Goal: Transaction & Acquisition: Purchase product/service

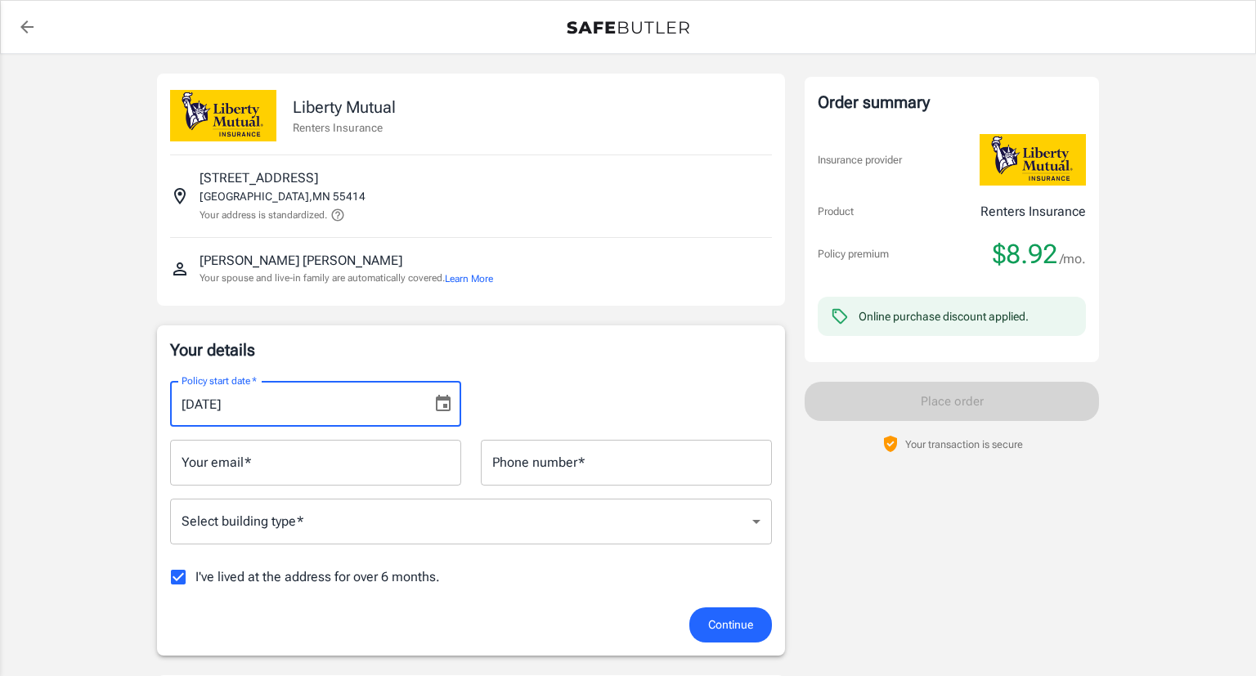
click at [334, 412] on input "10/10/2025" at bounding box center [295, 404] width 250 height 46
click at [446, 406] on icon "Choose date, selected date is Oct 10, 2025" at bounding box center [443, 403] width 15 height 16
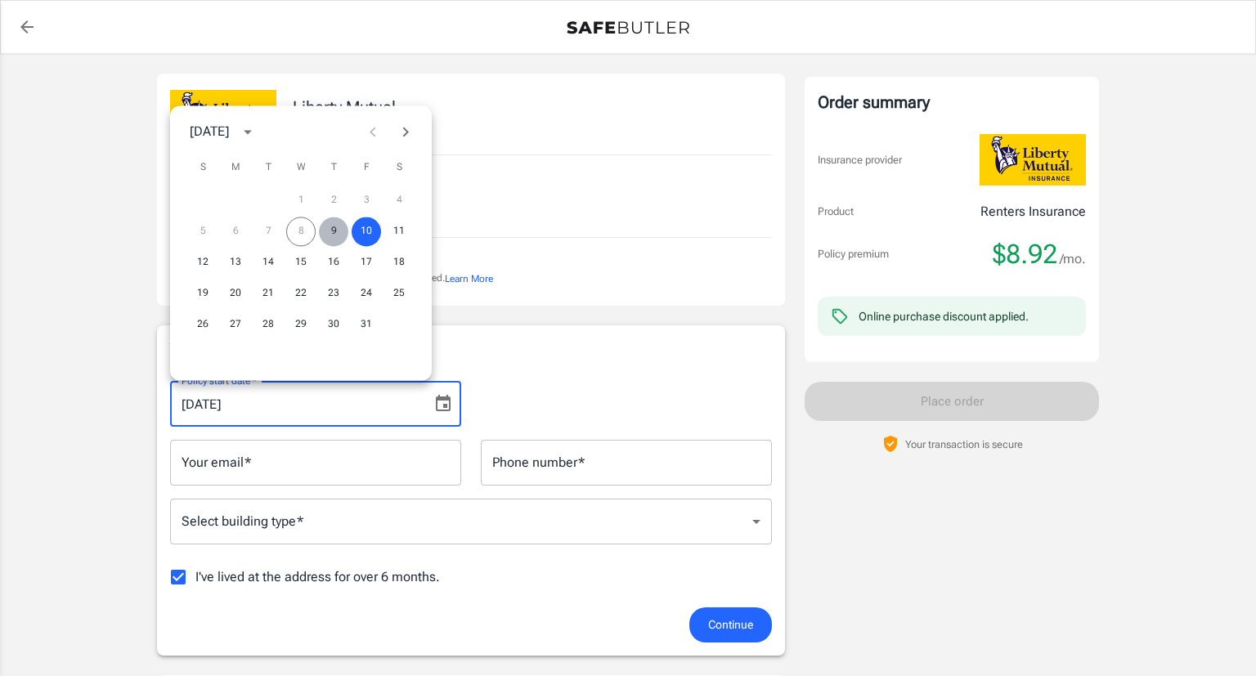
click at [332, 231] on button "9" at bounding box center [333, 231] width 29 height 29
type input "[DATE]"
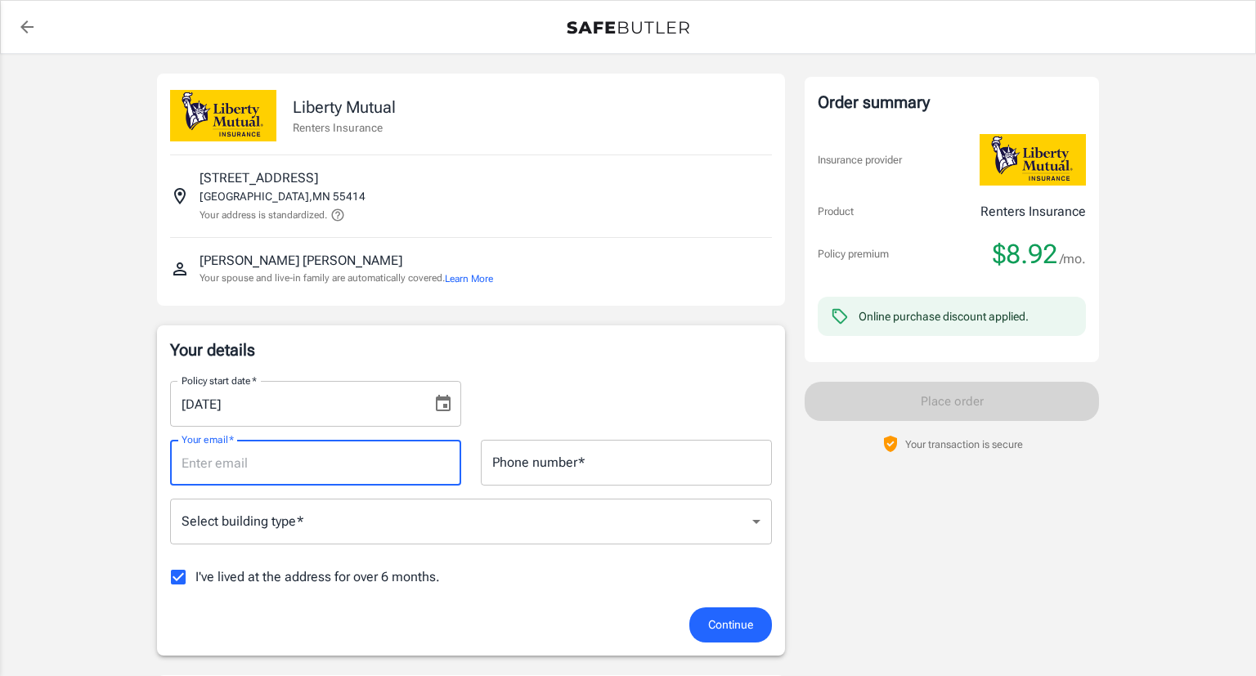
click at [288, 468] on input "Your email   *" at bounding box center [315, 463] width 291 height 46
type input "[EMAIL_ADDRESS][DOMAIN_NAME]"
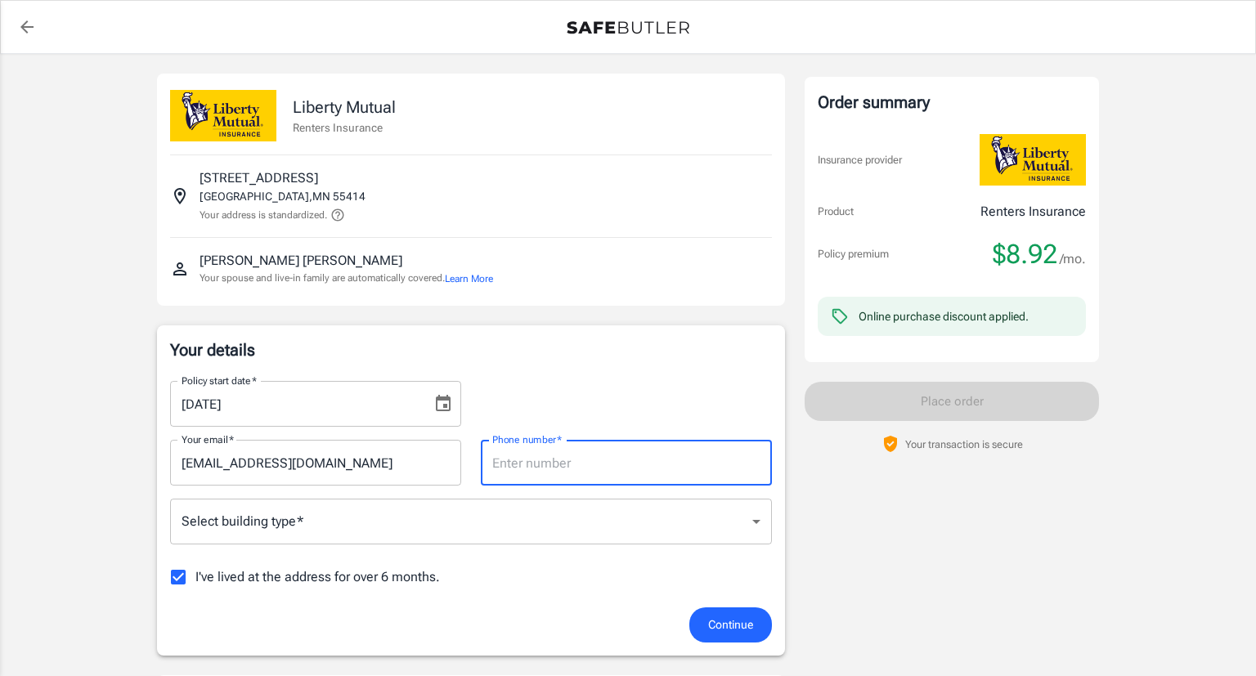
click at [537, 458] on input "Phone number   *" at bounding box center [626, 463] width 291 height 46
type input "7635019524"
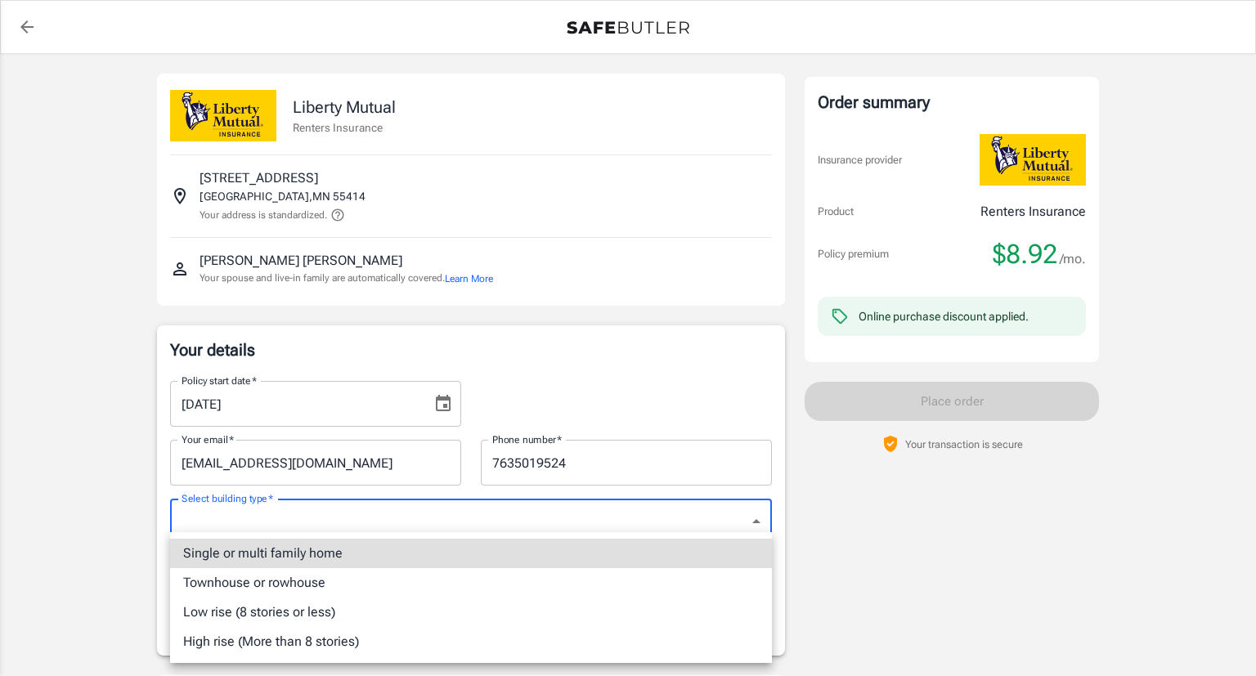
type input "singlefamily"
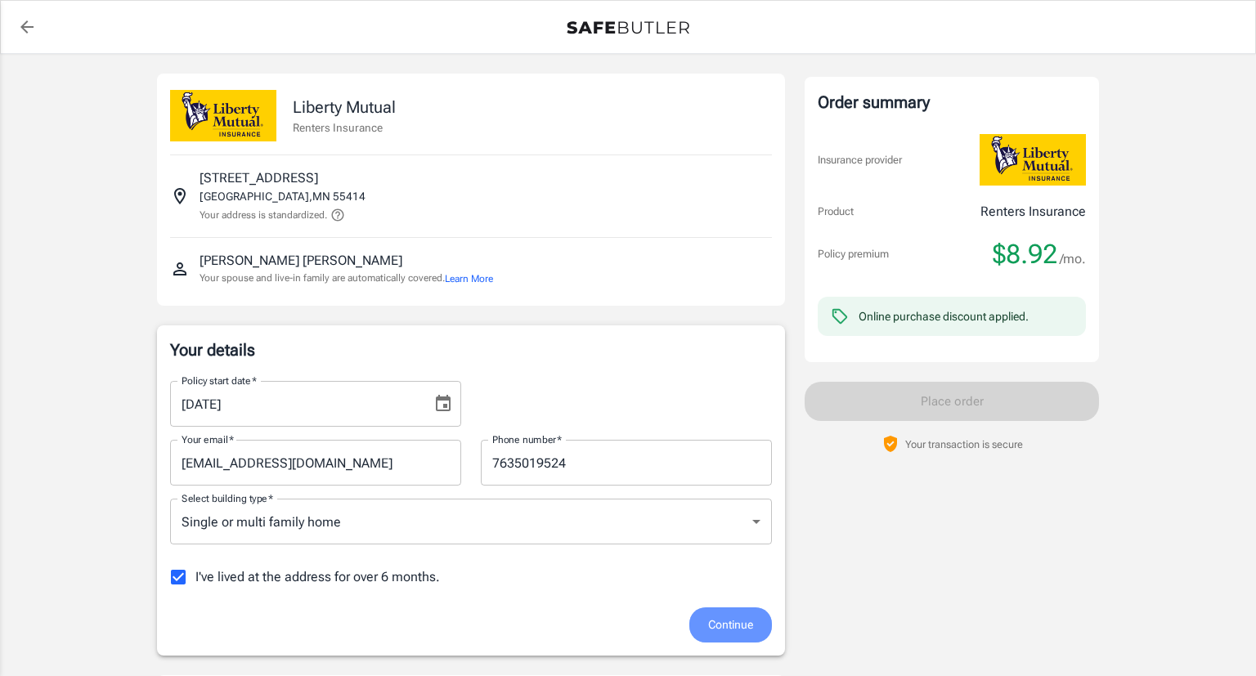
click at [733, 622] on span "Continue" at bounding box center [730, 625] width 45 height 20
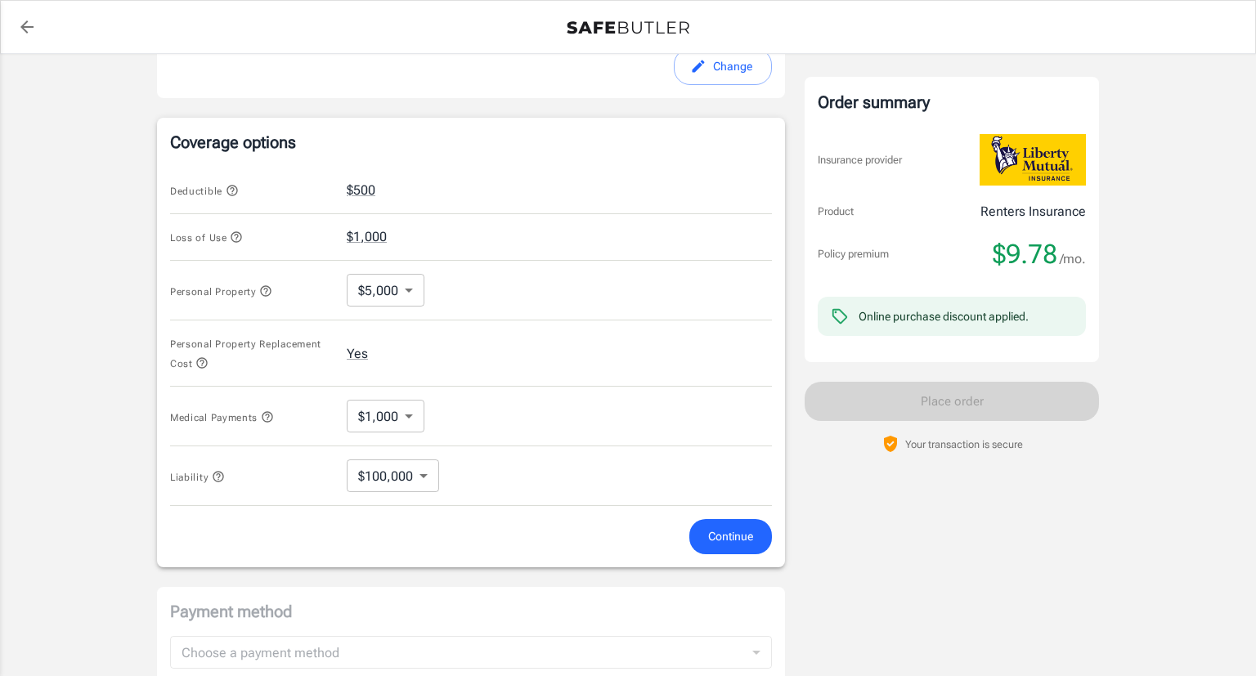
scroll to position [575, 0]
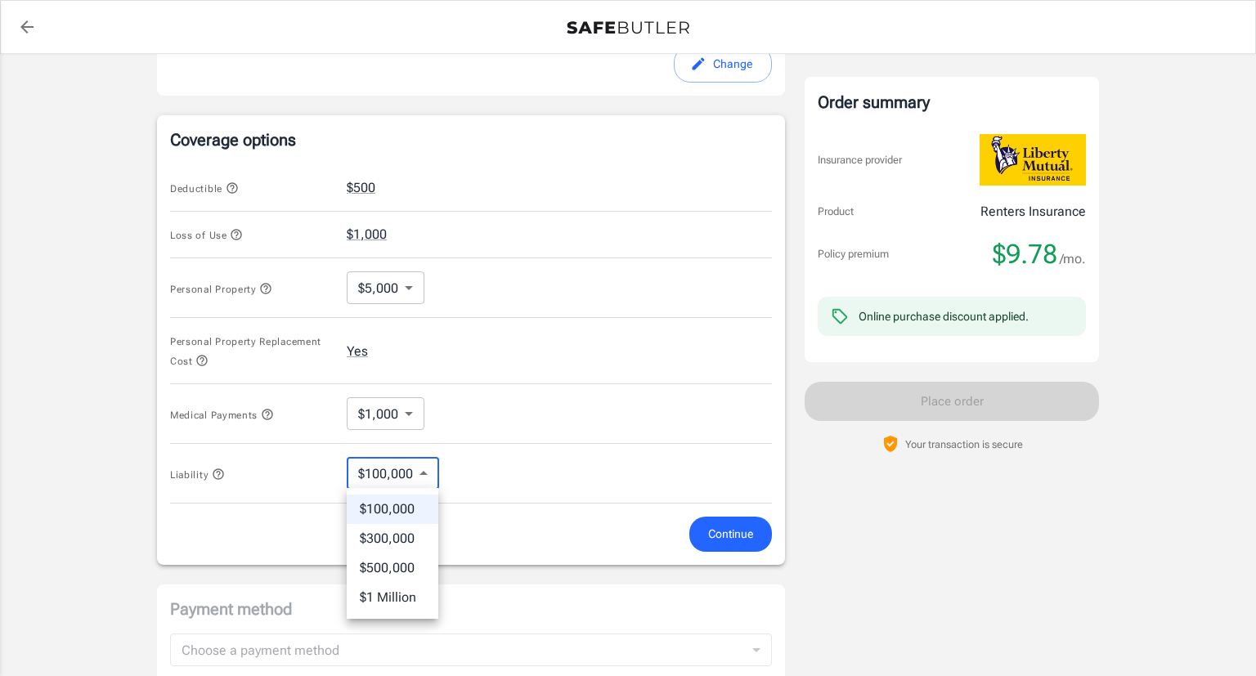
click at [420, 471] on body "Policy premium $ 9.78 /mo Liberty Mutual Renters Insurance 2701 4TH ST SE MINNE…" at bounding box center [628, 205] width 1256 height 1561
click at [420, 471] on div at bounding box center [628, 338] width 1256 height 676
click at [399, 411] on body "Policy premium $ 9.78 /mo Liberty Mutual Renters Insurance 2701 4TH ST SE MINNE…" at bounding box center [628, 205] width 1256 height 1561
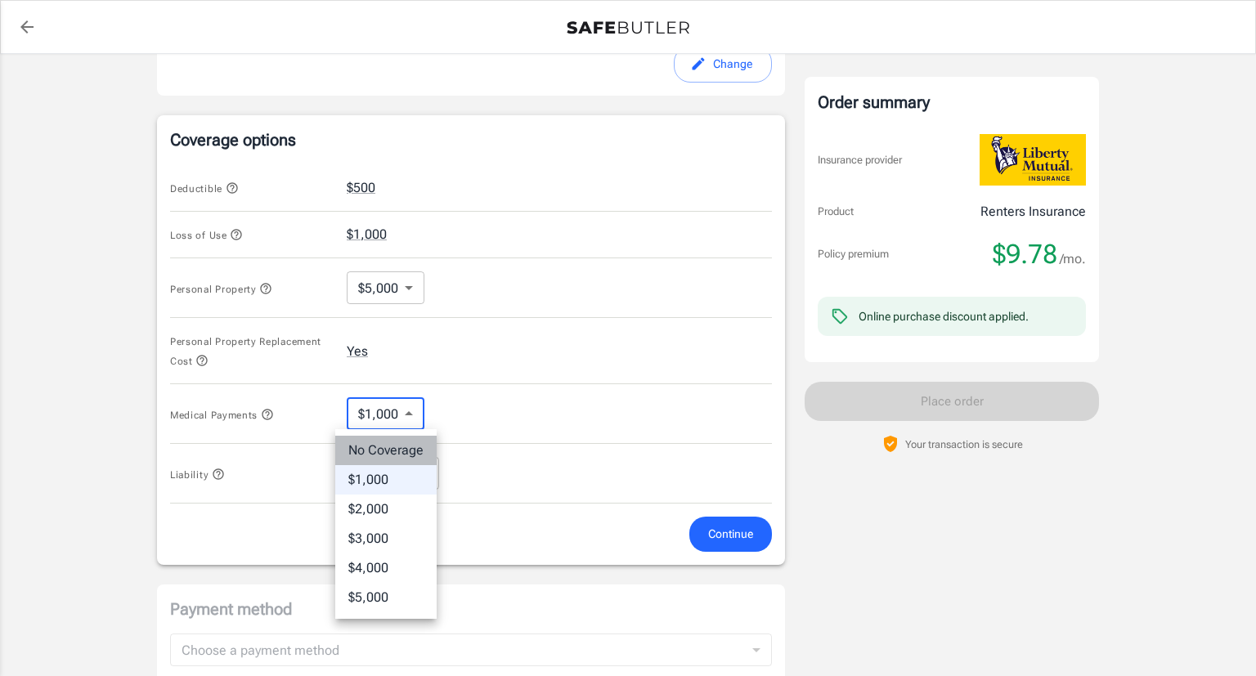
click at [386, 451] on li "No Coverage" at bounding box center [385, 450] width 101 height 29
type input "No Coverage"
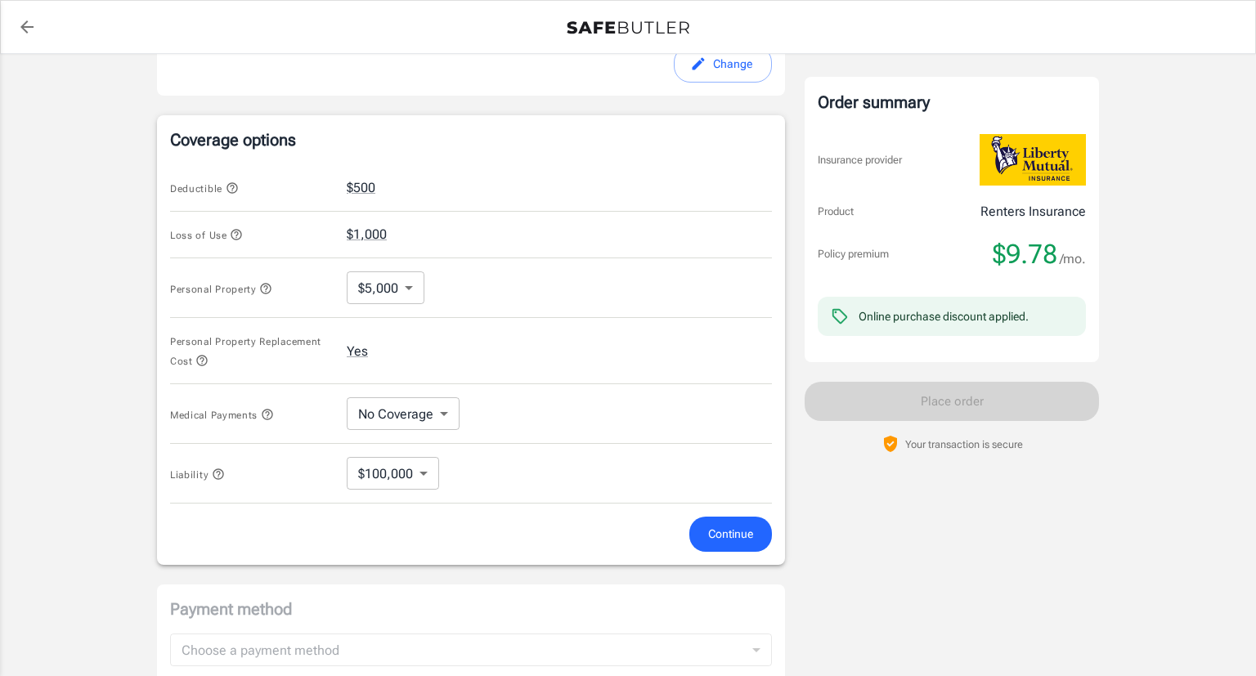
click at [239, 231] on icon "button" at bounding box center [236, 235] width 11 height 11
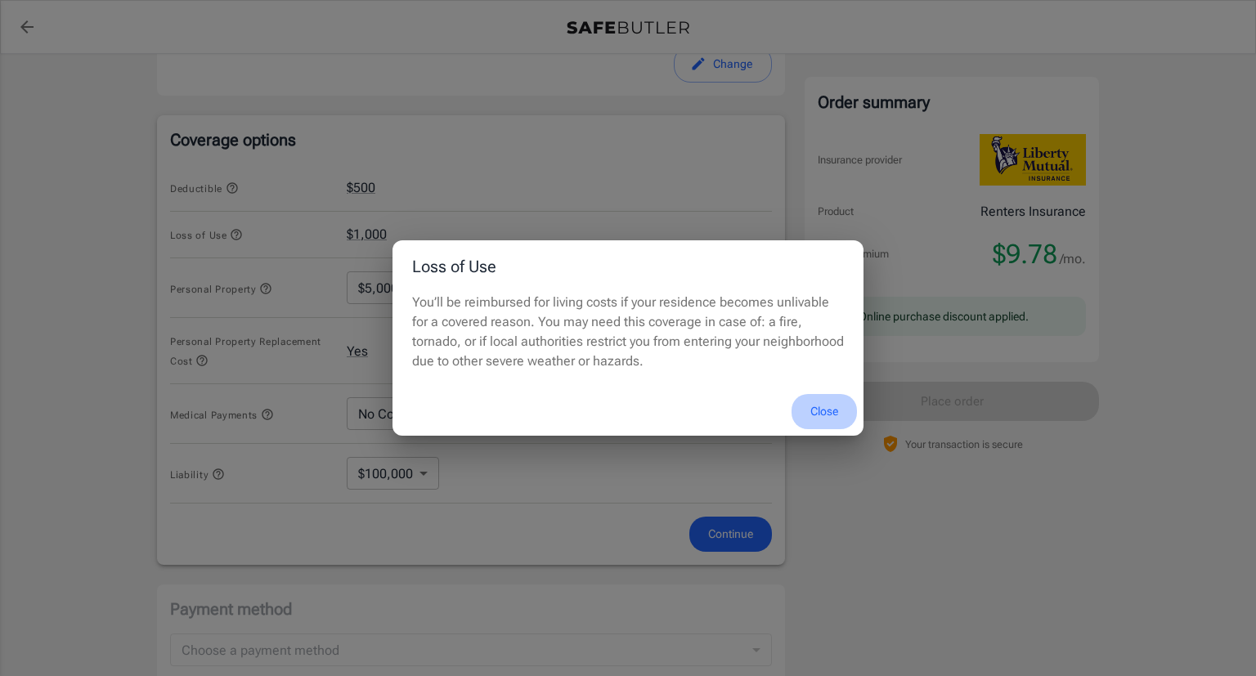
click at [827, 411] on button "Close" at bounding box center [824, 411] width 65 height 35
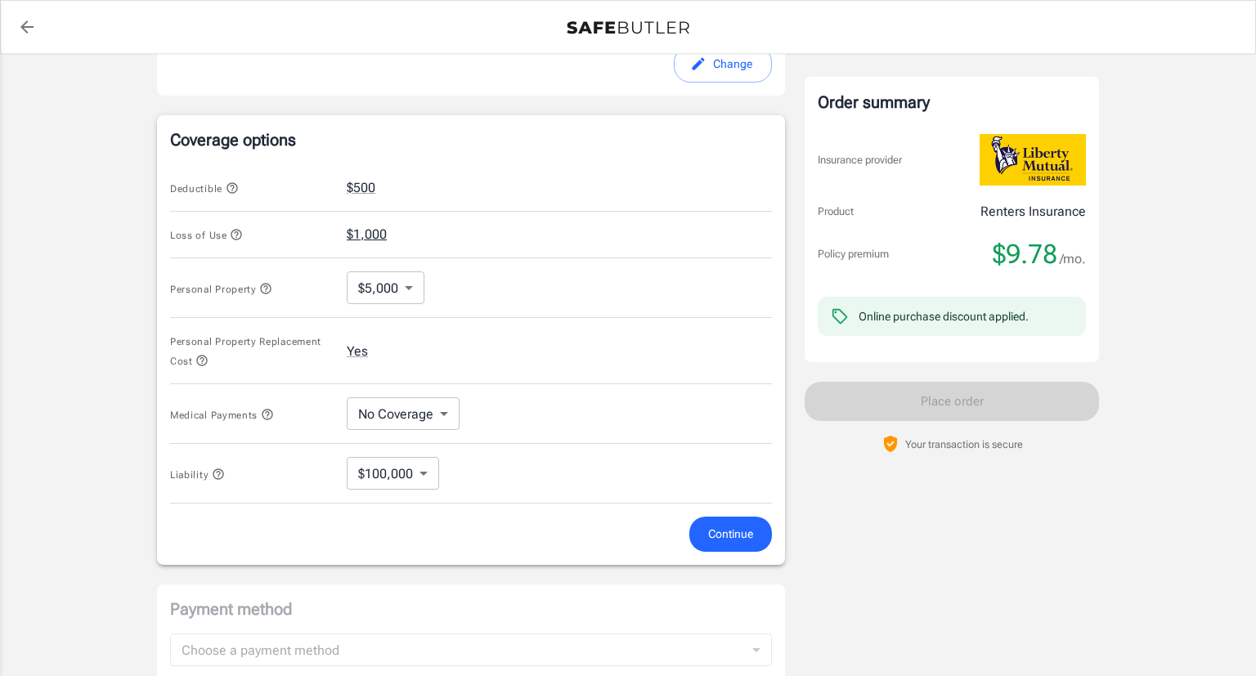
click at [379, 236] on button "$1,000" at bounding box center [367, 235] width 40 height 20
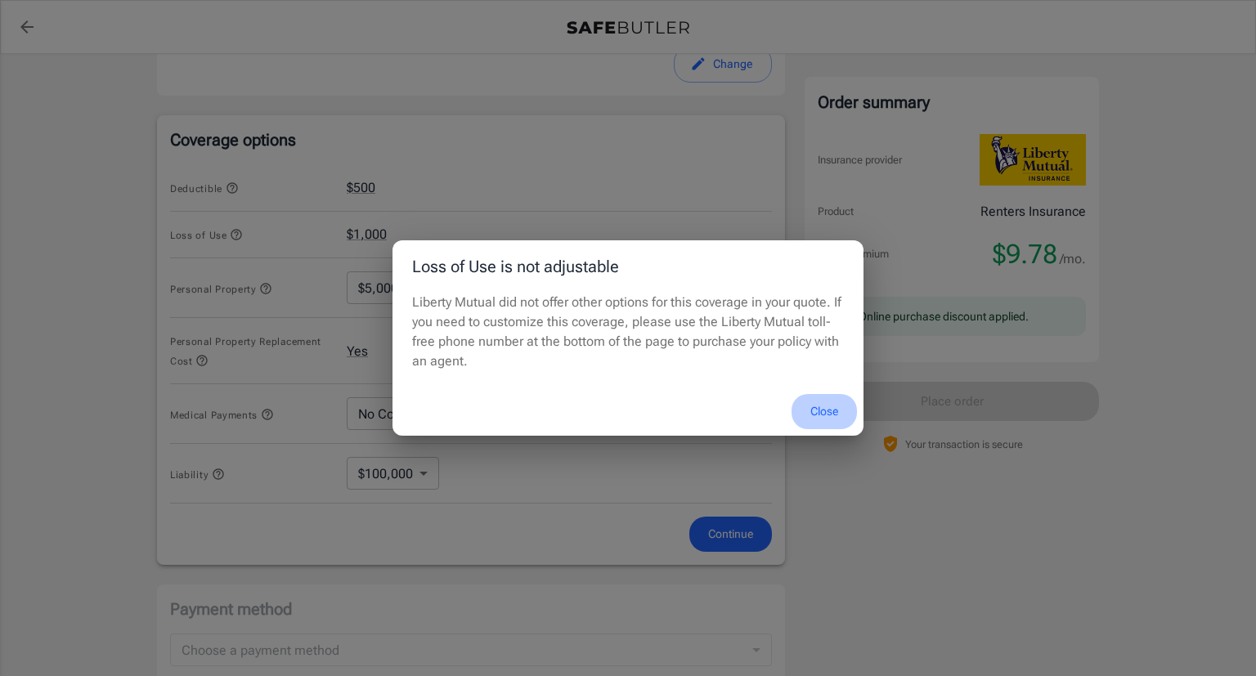
click at [832, 417] on button "Close" at bounding box center [824, 411] width 65 height 35
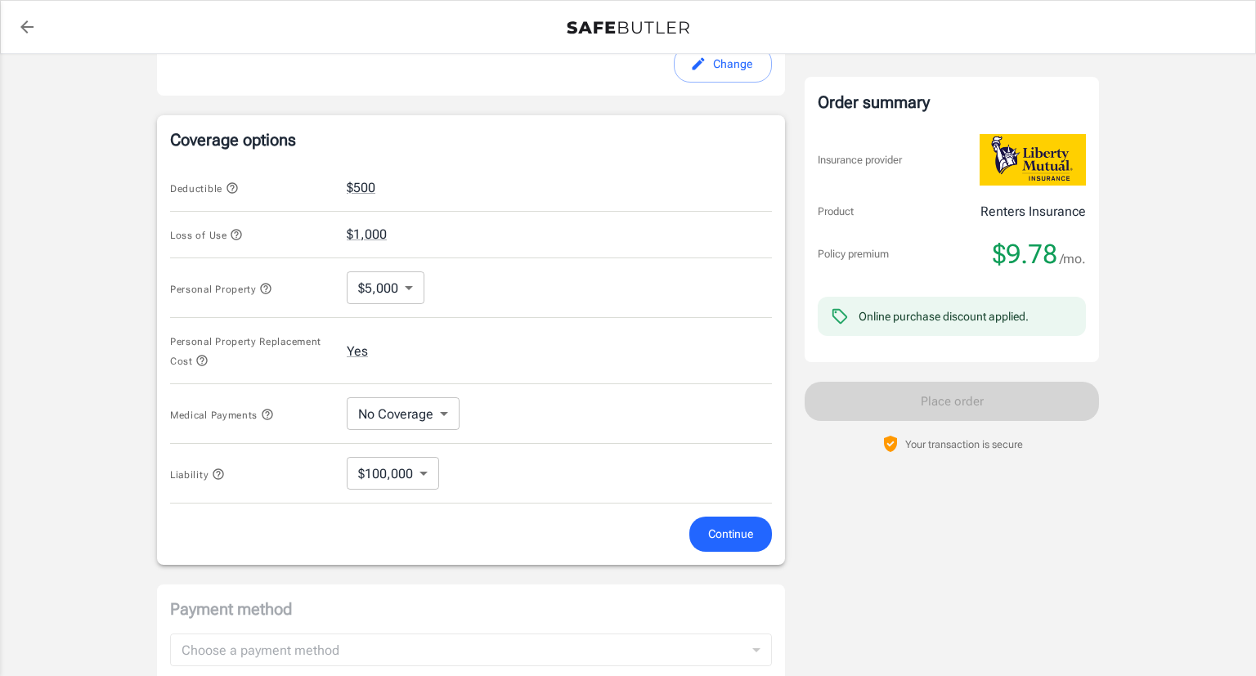
click at [265, 287] on icon "button" at bounding box center [265, 288] width 13 height 13
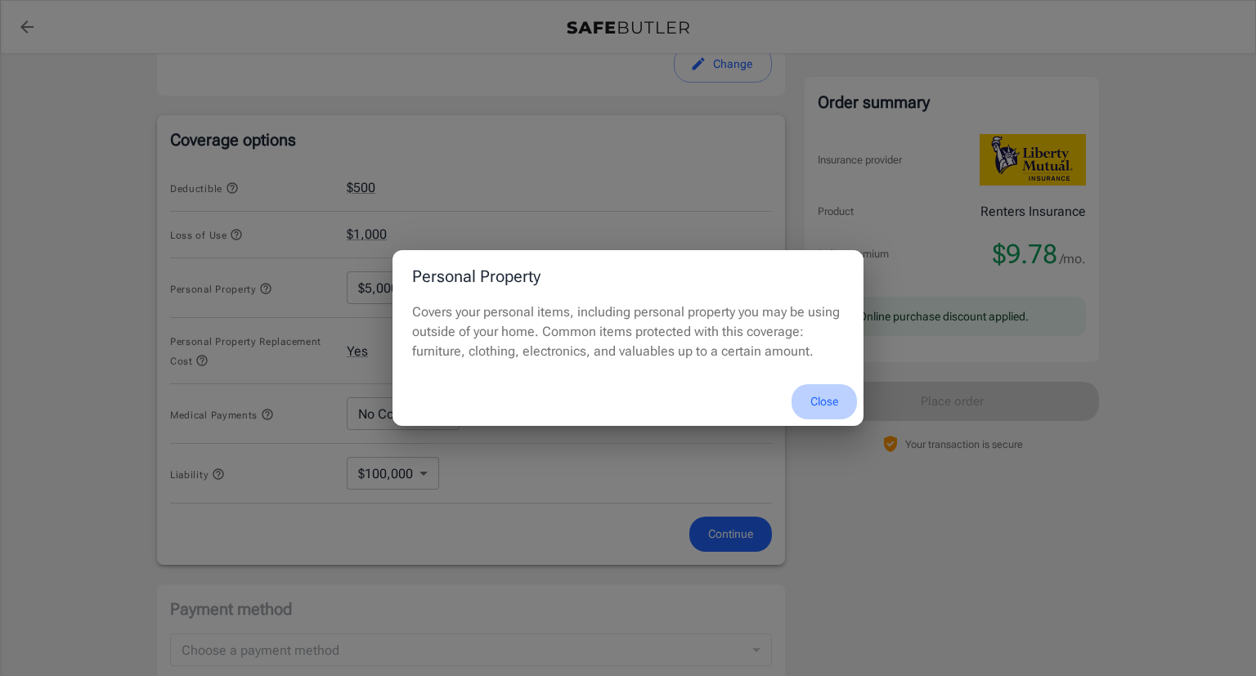
click at [828, 397] on button "Close" at bounding box center [824, 401] width 65 height 35
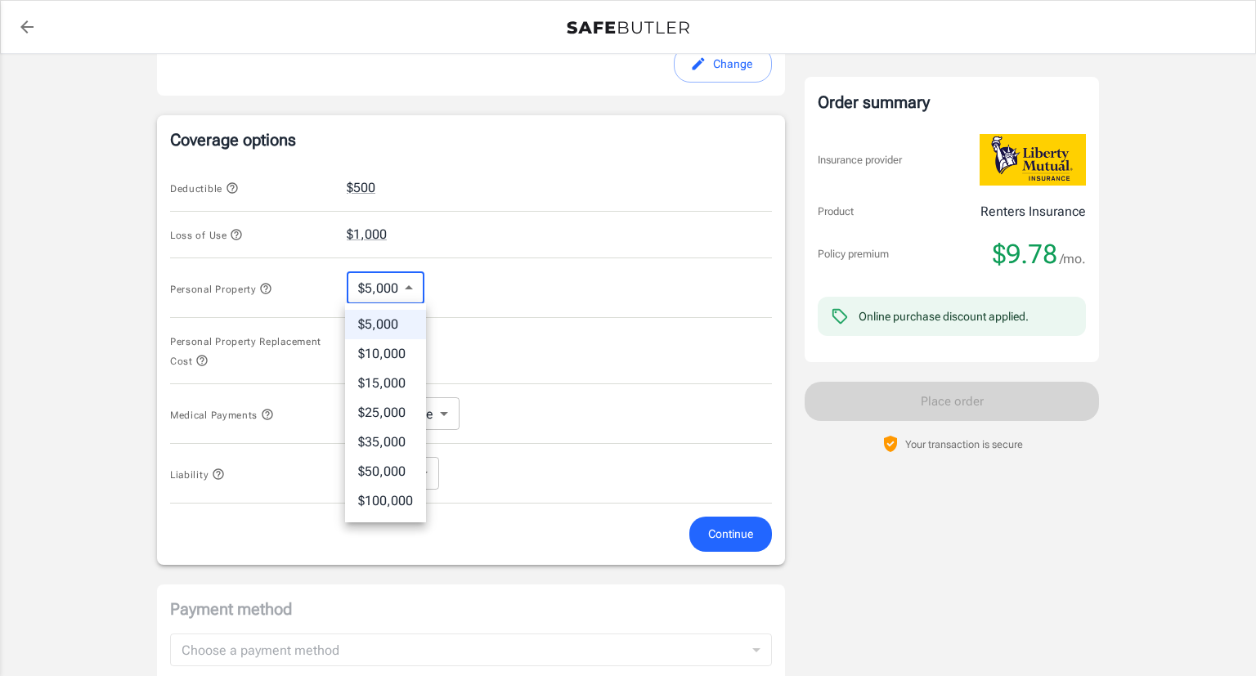
click at [417, 297] on body "Policy premium $ 9.78 /mo Liberty Mutual Renters Insurance 2701 4TH ST SE MINNE…" at bounding box center [628, 205] width 1256 height 1561
click at [480, 280] on div at bounding box center [628, 338] width 1256 height 676
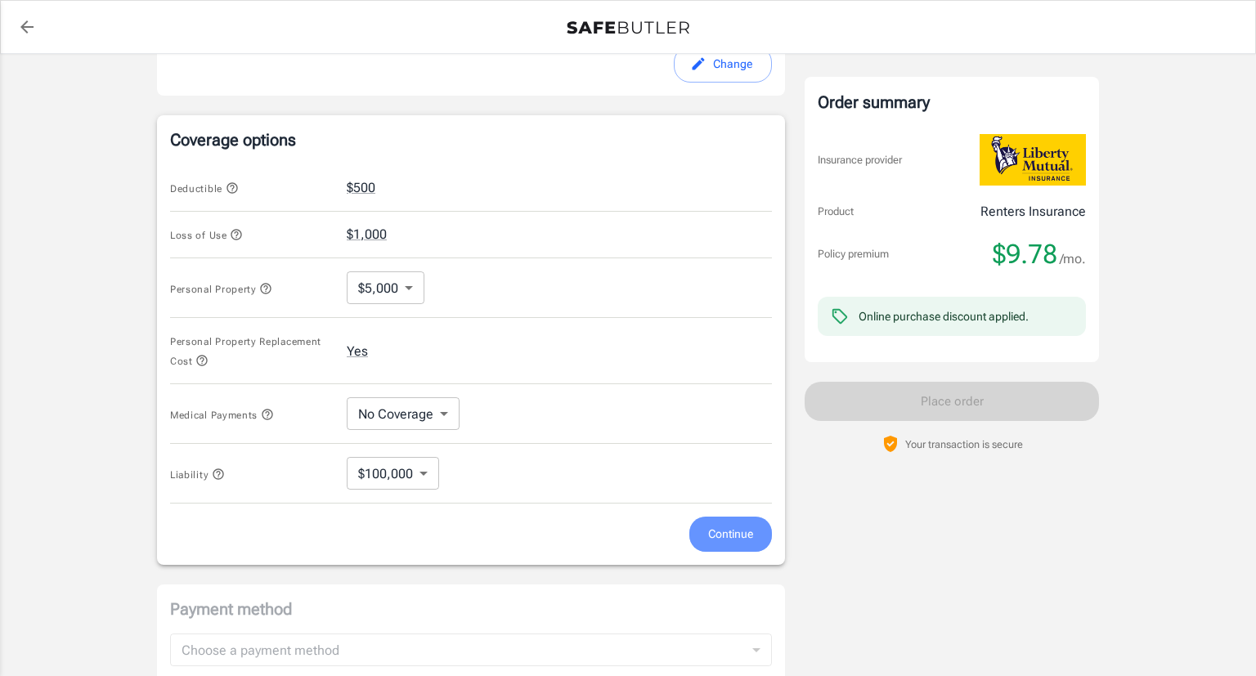
click at [729, 536] on span "Continue" at bounding box center [730, 534] width 45 height 20
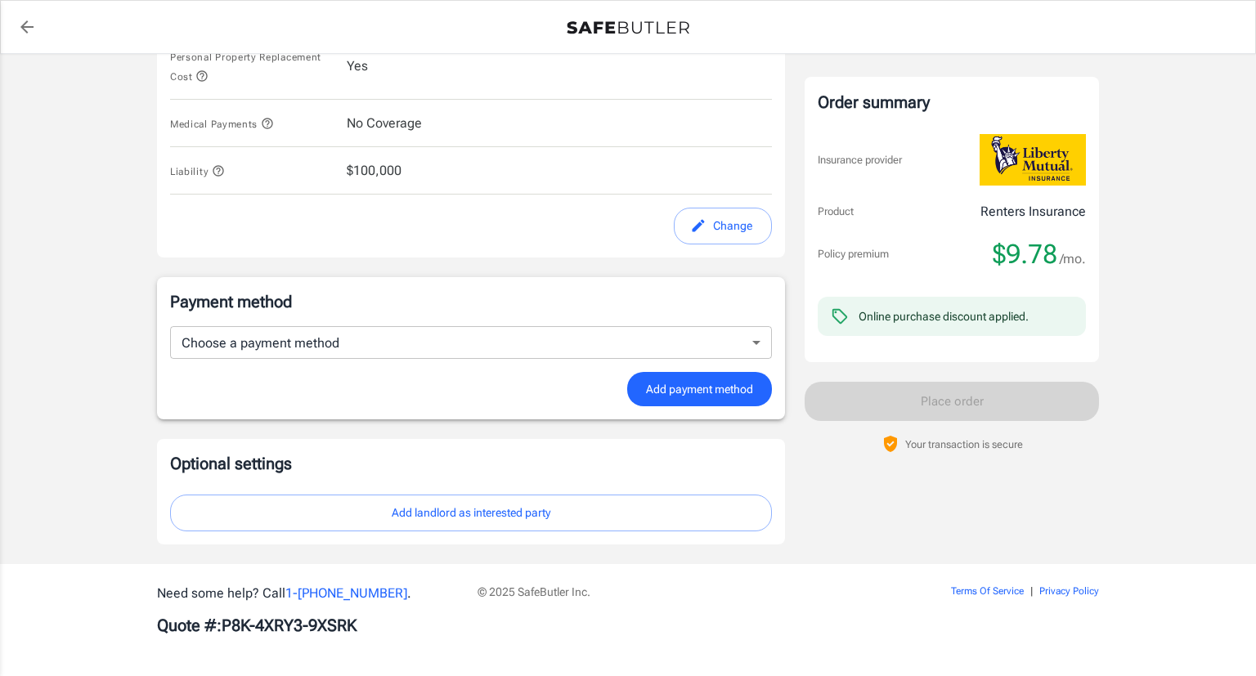
scroll to position [848, 0]
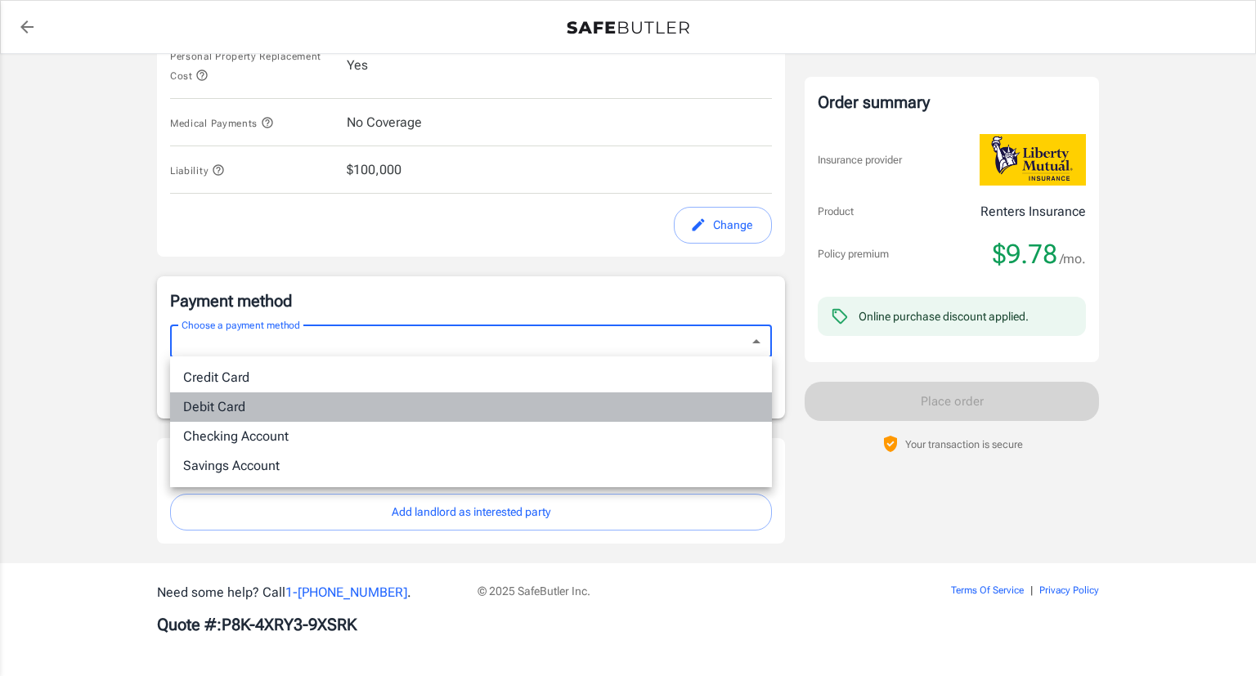
click at [237, 407] on li "Debit Card" at bounding box center [471, 407] width 602 height 29
type input "debit"
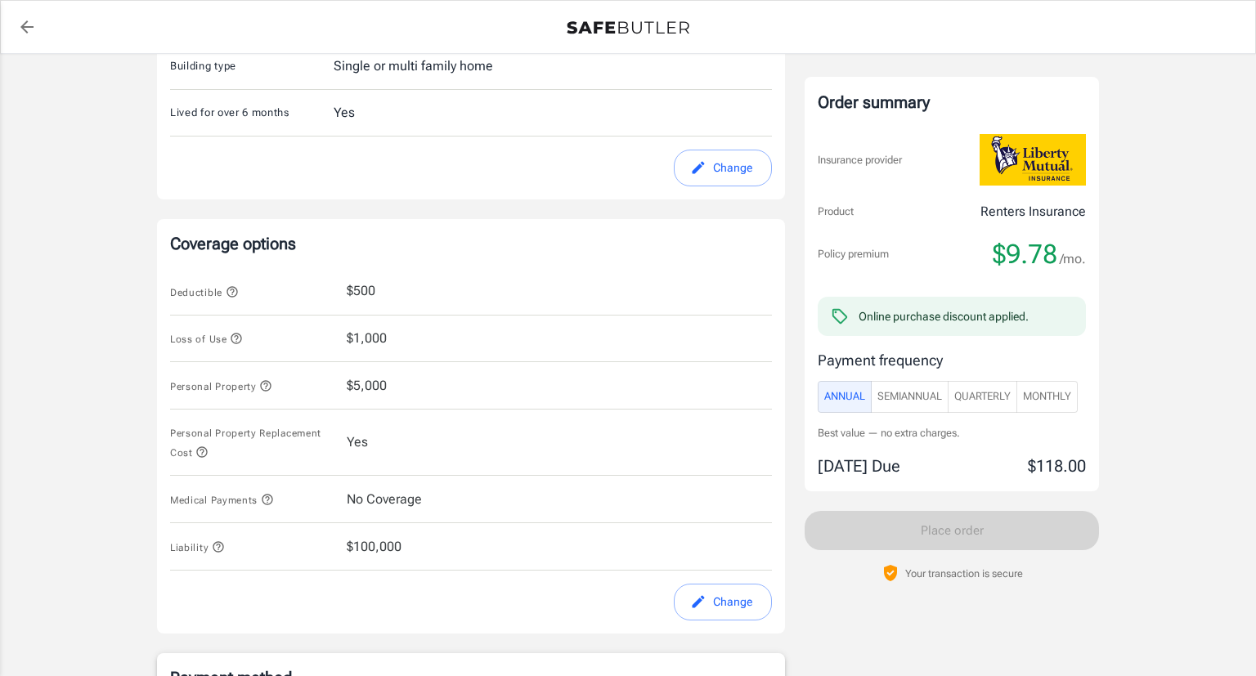
scroll to position [470, 0]
click at [234, 294] on icon "button" at bounding box center [232, 292] width 13 height 13
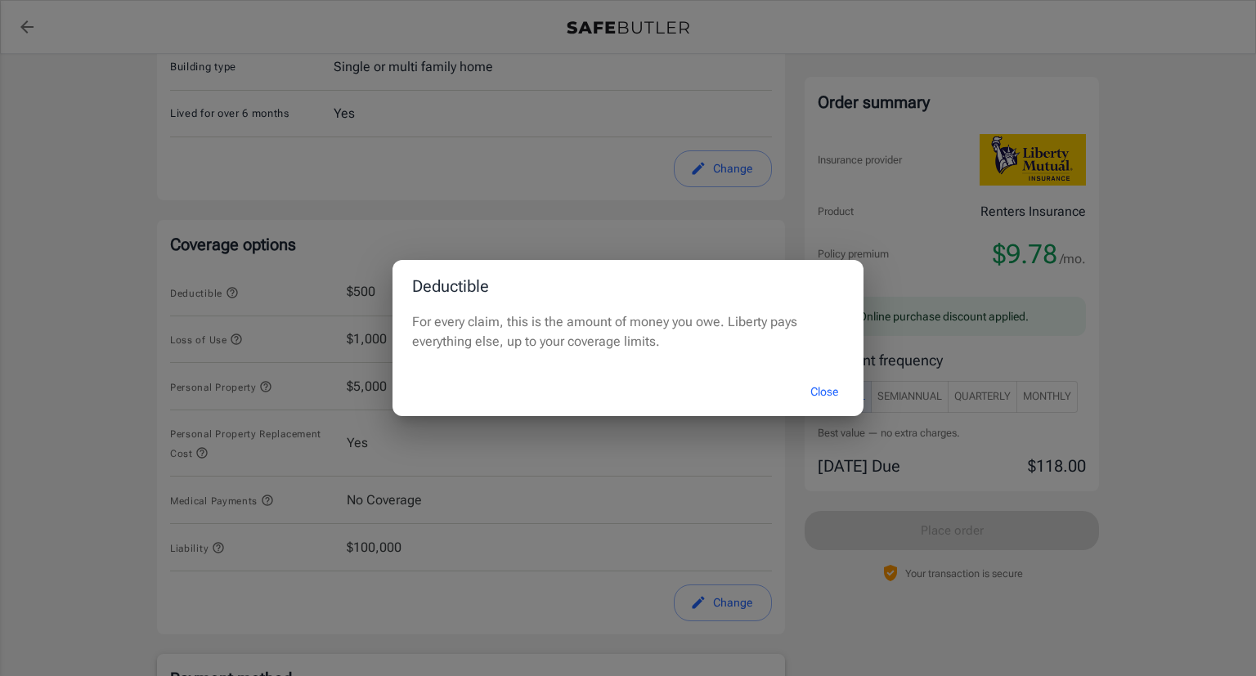
click at [270, 306] on div "Deductible For every claim, this is the amount of money you owe. Liberty pays e…" at bounding box center [628, 338] width 1256 height 676
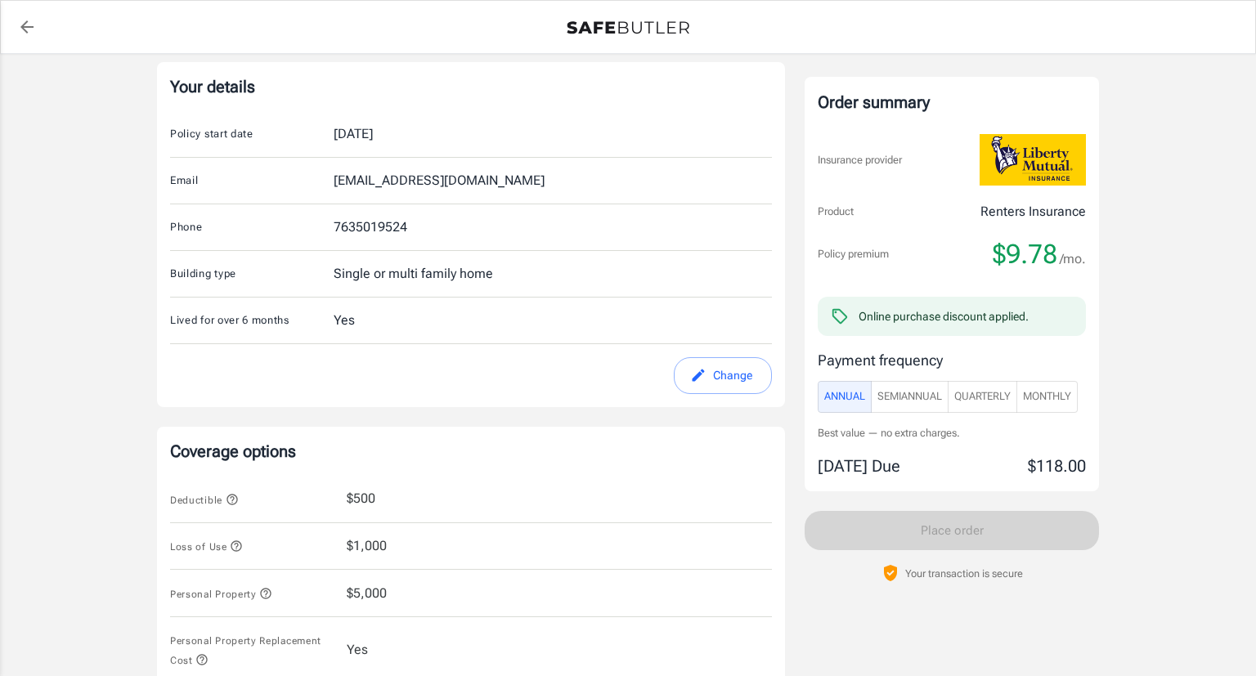
scroll to position [0, 0]
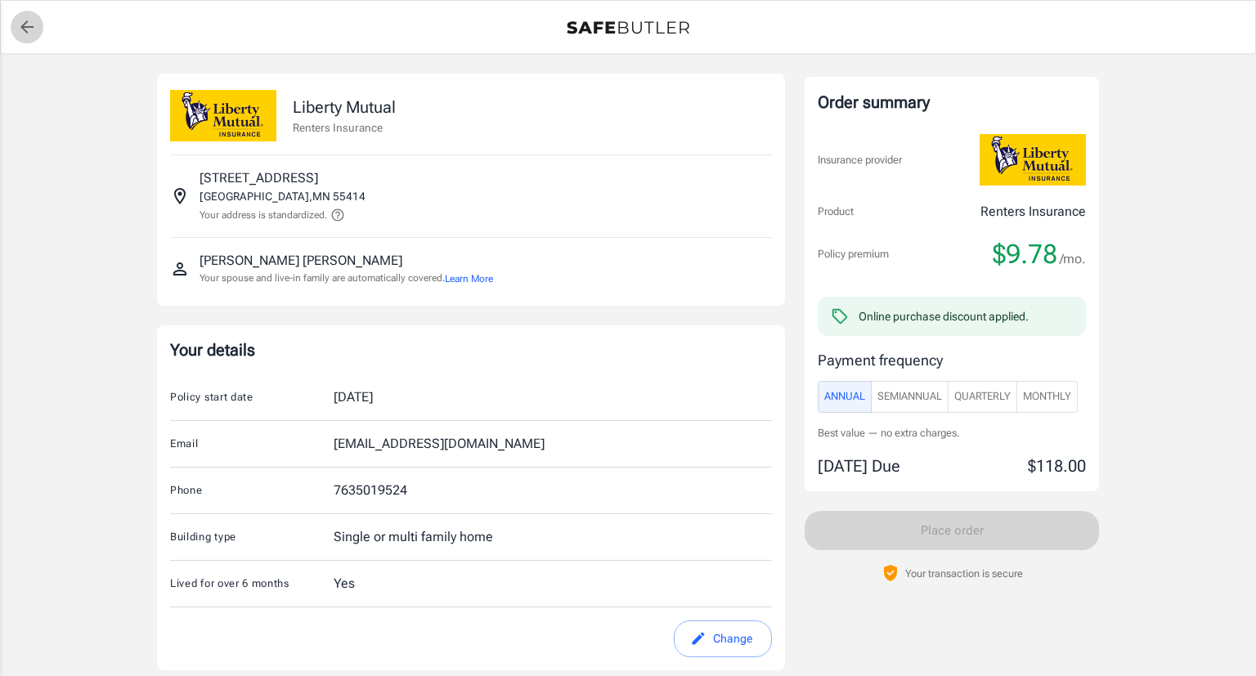
click at [20, 29] on icon "back to quotes" at bounding box center [27, 27] width 20 height 20
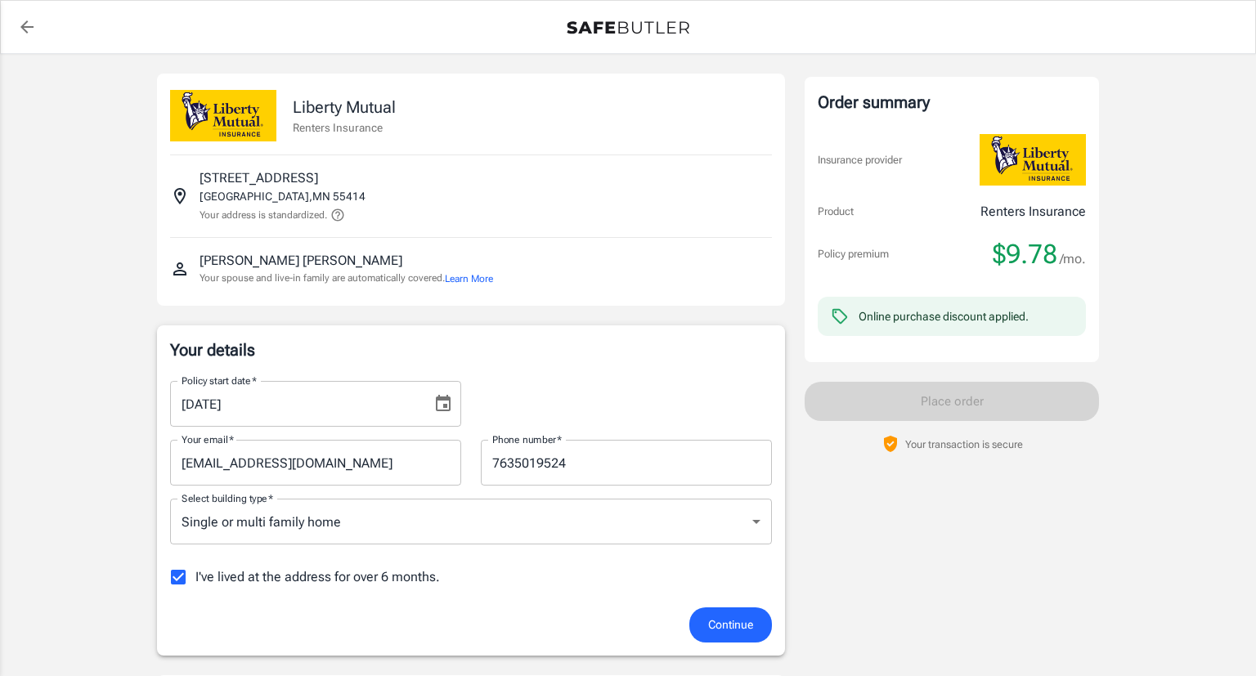
click at [211, 125] on img at bounding box center [223, 116] width 106 height 52
